Goal: Task Accomplishment & Management: Complete application form

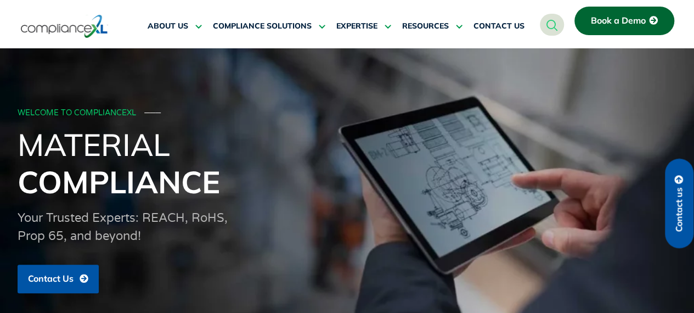
click at [681, 204] on span "Contact us" at bounding box center [680, 209] width 10 height 44
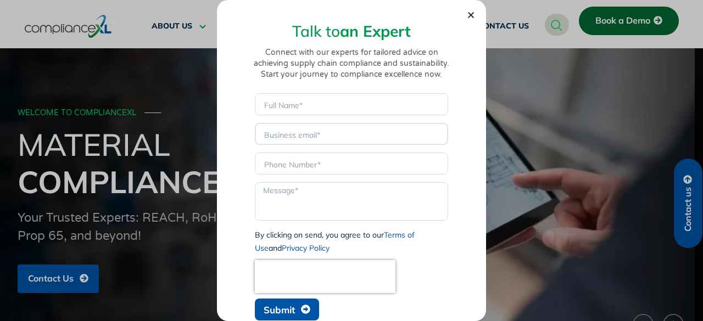
click at [306, 131] on input "Email" at bounding box center [351, 134] width 193 height 22
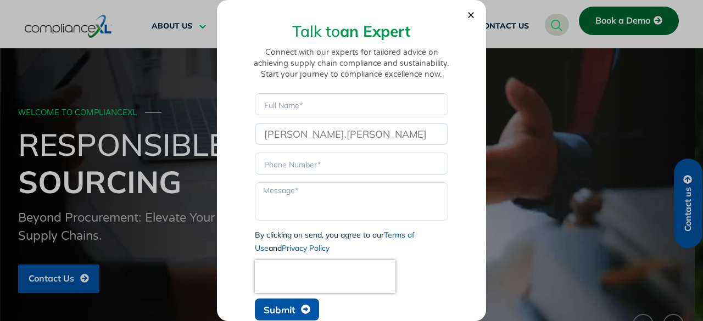
type input "[PERSON_NAME].[PERSON_NAME]."
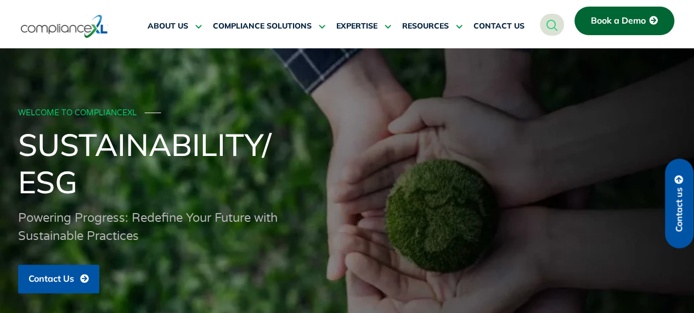
click at [677, 210] on span "Contact us" at bounding box center [680, 209] width 10 height 44
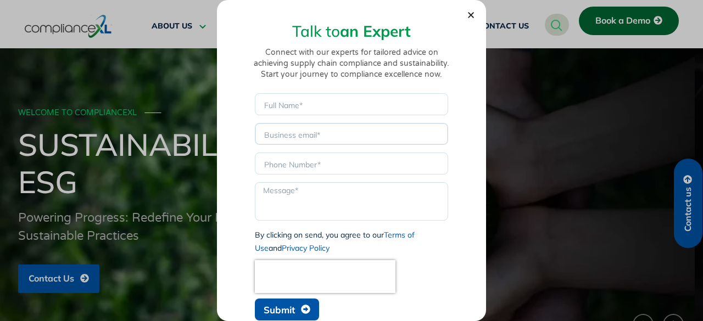
click at [325, 131] on input "Email" at bounding box center [351, 134] width 193 height 22
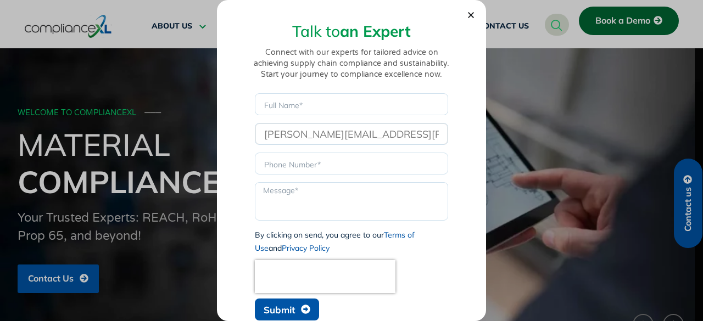
type input "[PERSON_NAME][EMAIL_ADDRESS][PERSON_NAME][DOMAIN_NAME]"
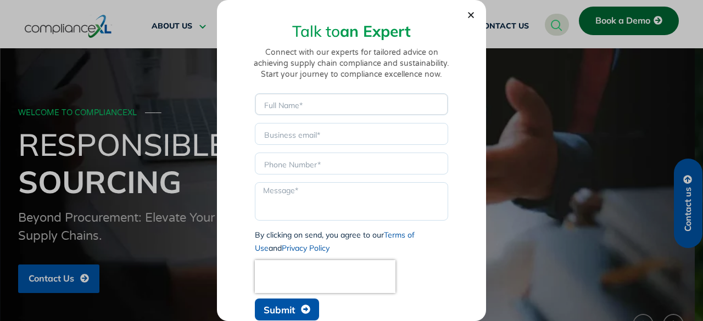
click at [300, 102] on input "Name" at bounding box center [351, 104] width 193 height 22
type input "Y"
type input "Test"
click at [287, 141] on input "Email" at bounding box center [351, 134] width 193 height 22
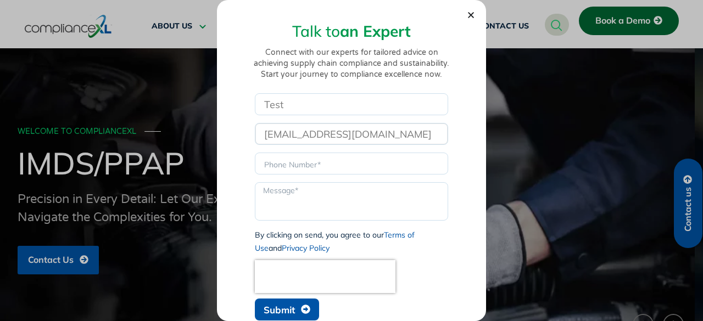
type input "[EMAIL_ADDRESS][DOMAIN_NAME]"
click at [287, 167] on input "Phone" at bounding box center [351, 164] width 193 height 22
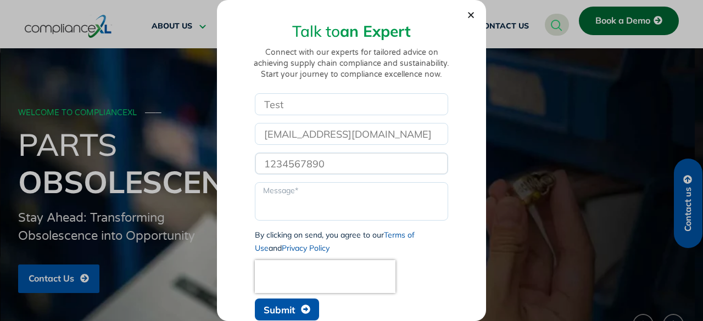
type input "1234567890"
click at [281, 195] on textarea "Message" at bounding box center [351, 201] width 193 height 38
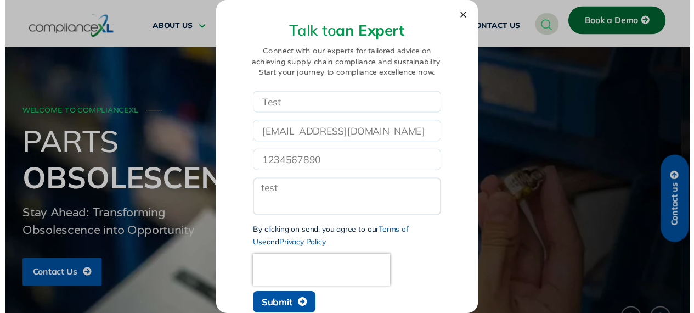
scroll to position [4, 0]
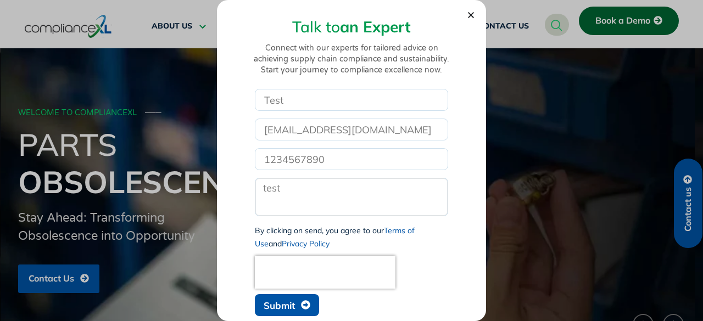
type textarea "test"
click at [291, 311] on button "Submit" at bounding box center [287, 305] width 64 height 22
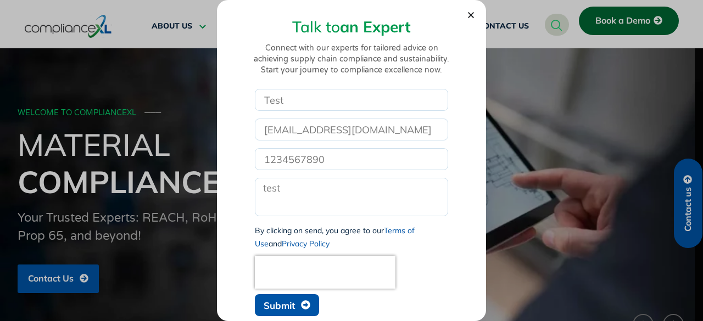
click at [296, 311] on button "Submit" at bounding box center [287, 305] width 64 height 22
click at [467, 17] on icon "Close" at bounding box center [471, 15] width 8 height 8
